Goal: Information Seeking & Learning: Understand process/instructions

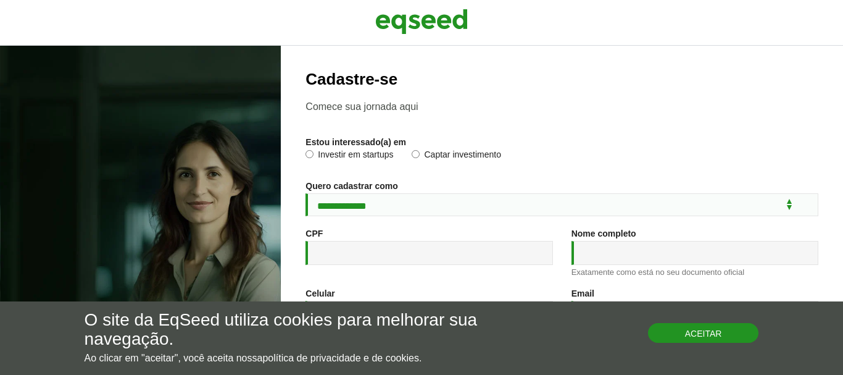
click at [712, 325] on button "Aceitar" at bounding box center [703, 333] width 111 height 20
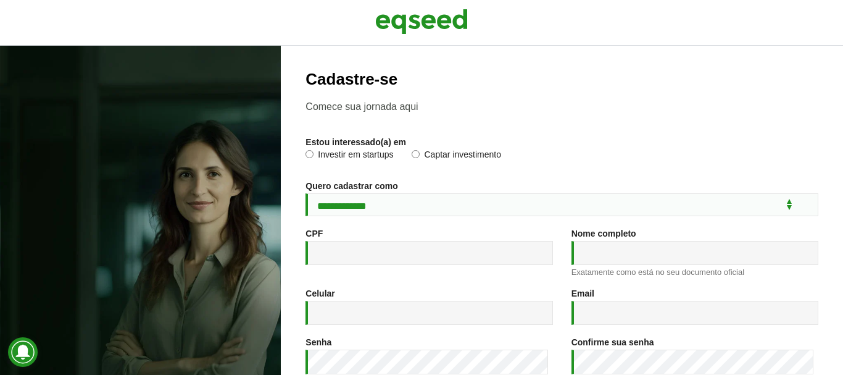
click at [627, 31] on div at bounding box center [421, 23] width 843 height 46
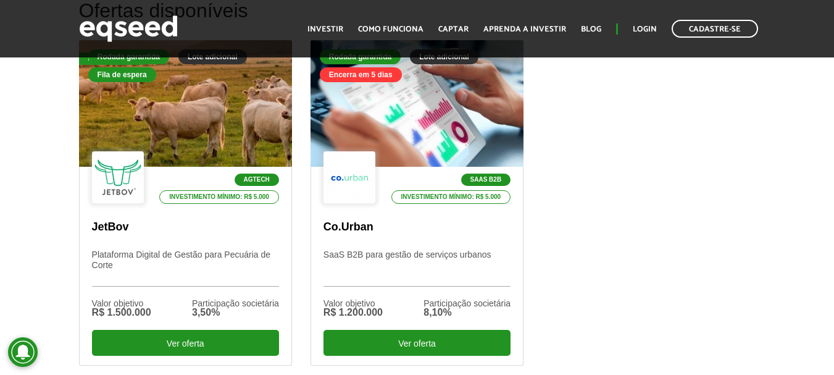
scroll to position [411, 0]
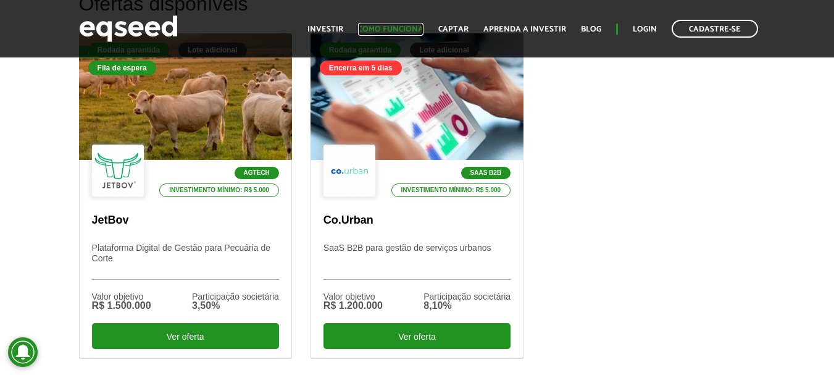
click at [392, 25] on link "Como funciona" at bounding box center [390, 29] width 65 height 8
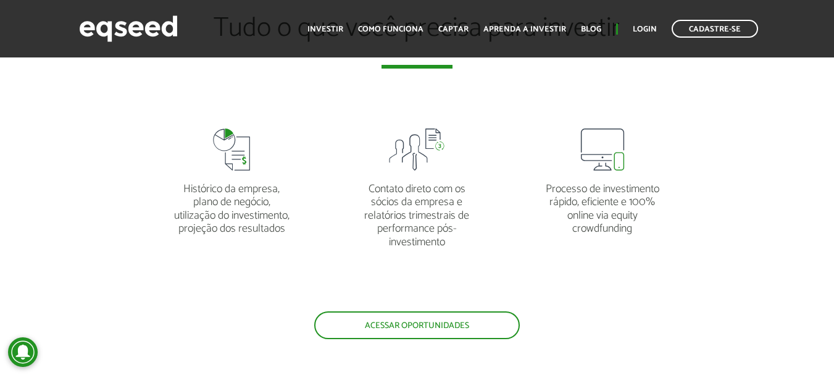
scroll to position [2194, 0]
